Goal: Check status

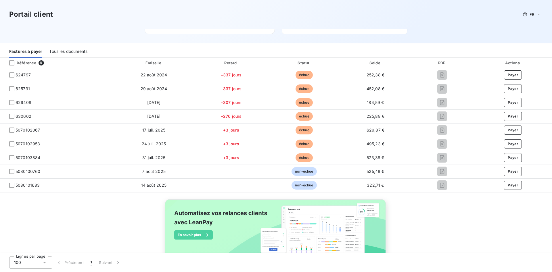
scroll to position [103, 0]
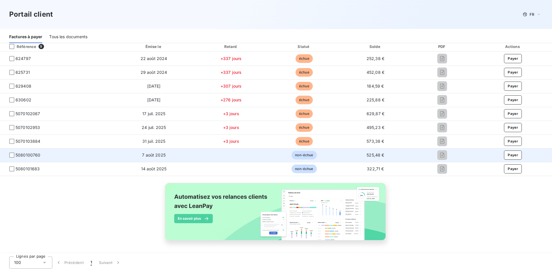
click at [140, 159] on td "7 août 2025" at bounding box center [154, 155] width 80 height 14
click at [16, 155] on span "5080100760" at bounding box center [28, 155] width 25 height 6
click at [11, 159] on td "5080100760" at bounding box center [57, 155] width 114 height 14
click at [13, 152] on span "5080100760" at bounding box center [57, 155] width 104 height 6
click at [11, 155] on div at bounding box center [11, 155] width 5 height 5
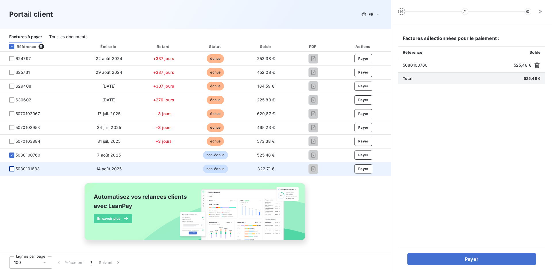
click at [11, 170] on div at bounding box center [11, 168] width 5 height 5
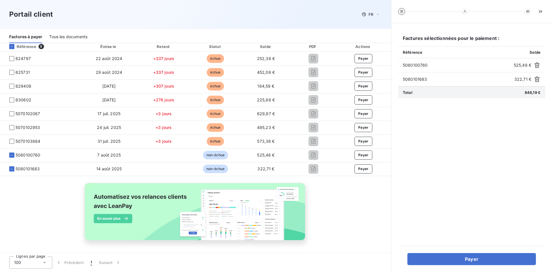
click at [268, 20] on div "Portail client FR" at bounding box center [195, 14] width 391 height 29
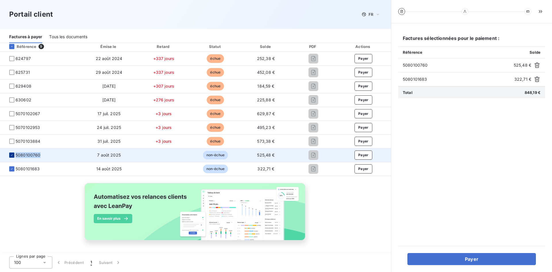
drag, startPoint x: 59, startPoint y: 157, endPoint x: 11, endPoint y: 157, distance: 48.3
click at [11, 157] on span "5080100760" at bounding box center [40, 155] width 71 height 6
copy span "5080100760"
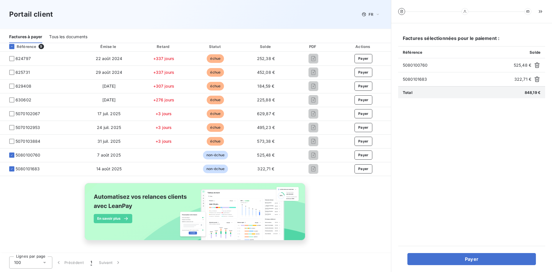
click at [54, 208] on div "Référence 9 Émise le Retard Statut Solde PDF Actions 624797 [DATE] +337 jours é…" at bounding box center [195, 147] width 391 height 212
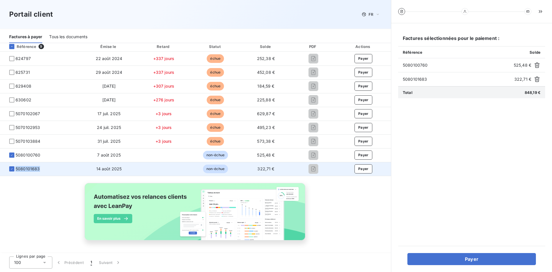
drag, startPoint x: 46, startPoint y: 172, endPoint x: 15, endPoint y: 169, distance: 31.2
click at [15, 169] on td "5080101683" at bounding box center [40, 169] width 80 height 14
copy span "5080101683"
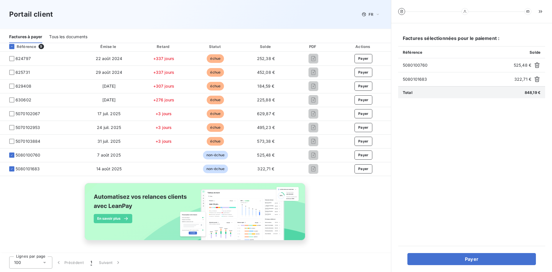
click at [34, 216] on div "Référence 9 Émise le Retard Statut Solde PDF Actions 624797 [DATE] +337 jours é…" at bounding box center [195, 147] width 391 height 212
